Goal: Information Seeking & Learning: Learn about a topic

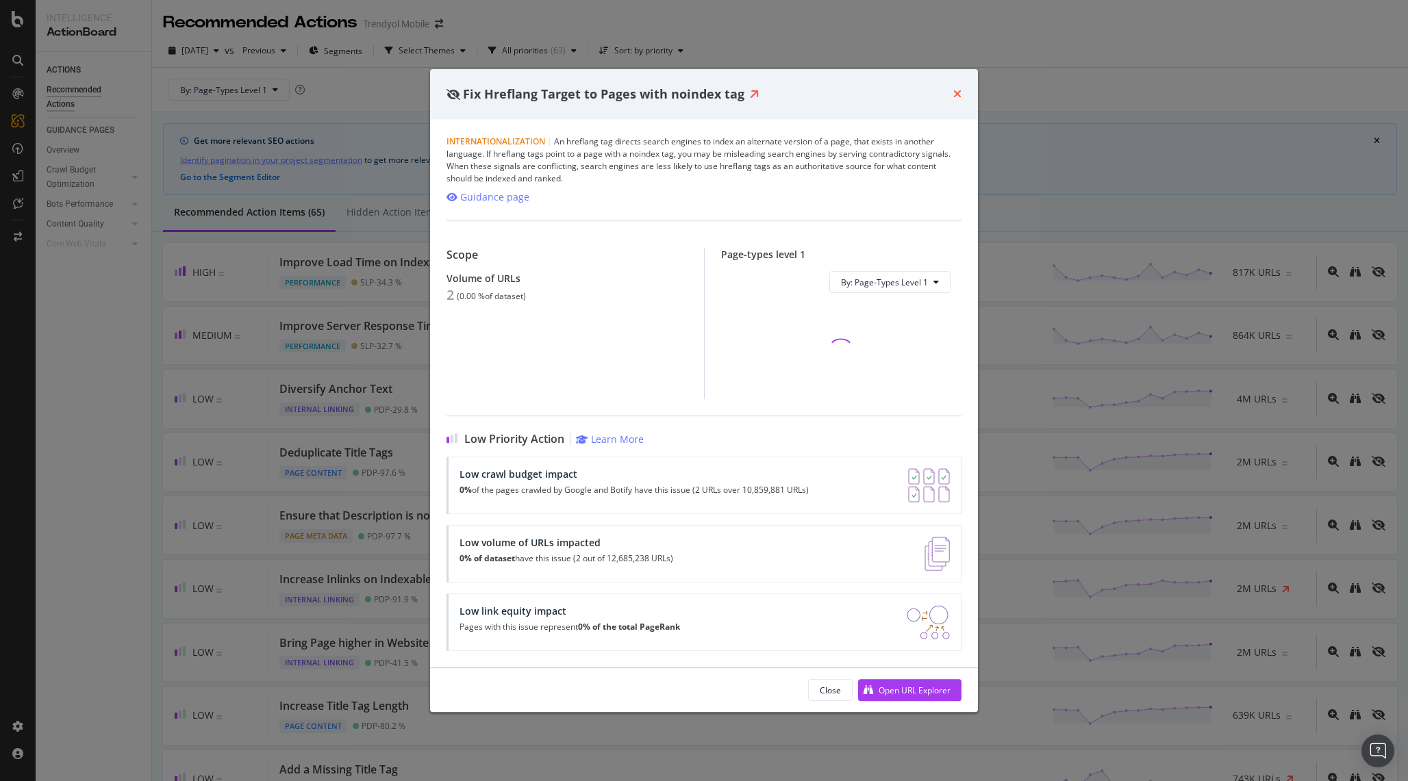
click at [955, 97] on icon "times" at bounding box center [957, 93] width 8 height 11
